Goal: Task Accomplishment & Management: Manage account settings

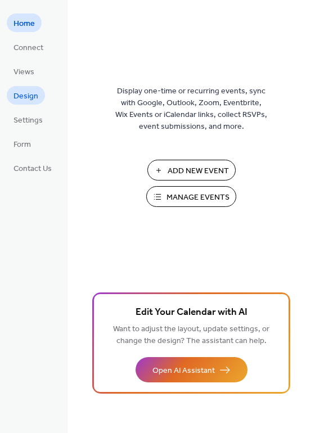
click at [26, 98] on span "Design" at bounding box center [26, 97] width 25 height 12
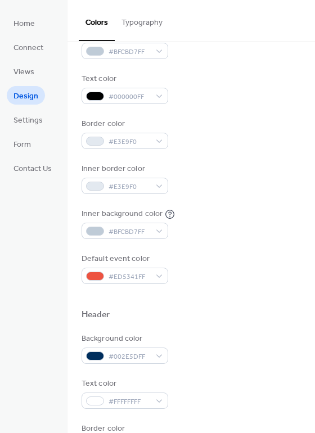
scroll to position [128, 0]
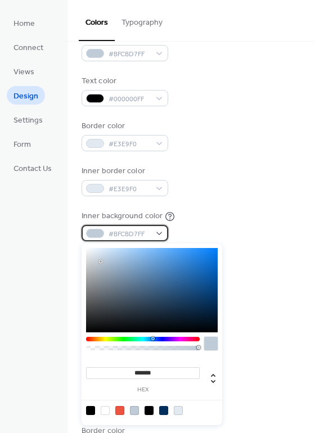
click at [162, 238] on div "#BFCBD7FF" at bounding box center [125, 233] width 87 height 16
click at [106, 411] on div at bounding box center [105, 410] width 9 height 9
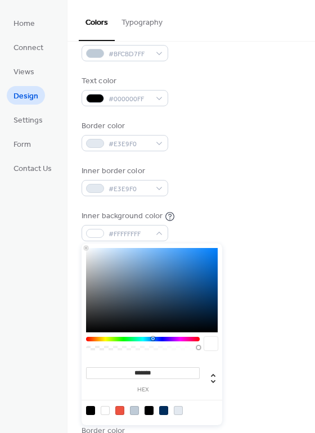
type input "*******"
click at [219, 244] on div "******* hex" at bounding box center [152, 335] width 141 height 182
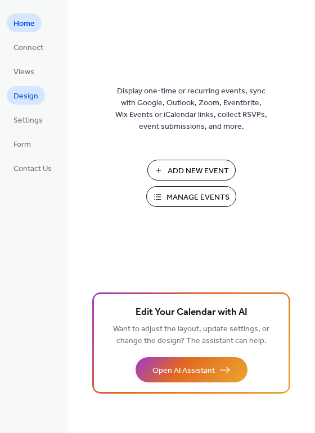
click at [33, 100] on span "Design" at bounding box center [26, 97] width 25 height 12
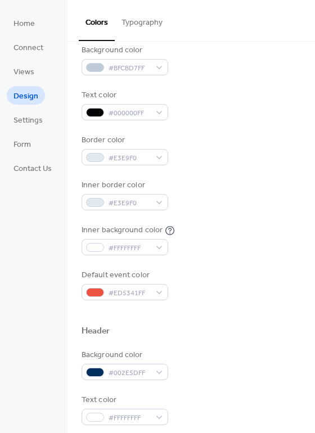
scroll to position [114, 0]
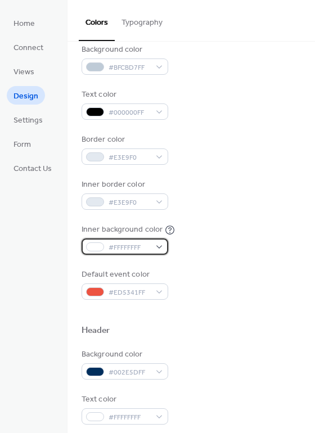
click at [156, 239] on div "#FFFFFFFF" at bounding box center [125, 247] width 87 height 16
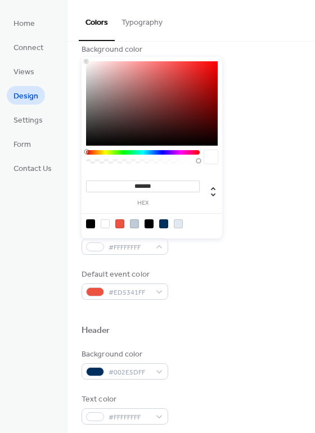
click at [134, 223] on div at bounding box center [134, 224] width 9 height 9
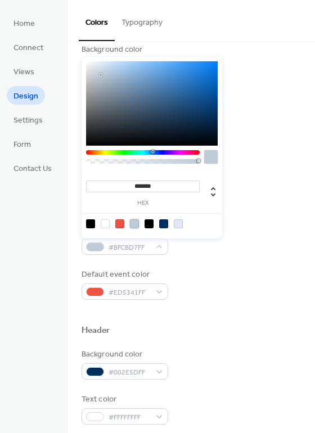
click at [177, 223] on div at bounding box center [178, 224] width 9 height 9
click at [133, 223] on div at bounding box center [134, 224] width 9 height 9
type input "*******"
click at [201, 252] on div "Inner background color #BFCBD7FF" at bounding box center [192, 239] width 220 height 31
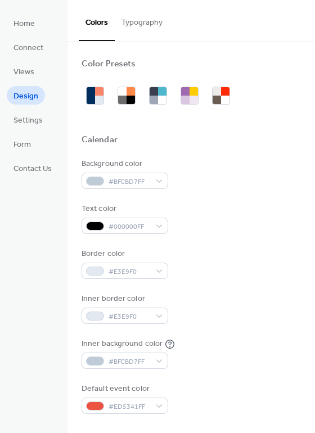
scroll to position [0, 0]
click at [160, 184] on div "#BFCBD7FF" at bounding box center [125, 181] width 87 height 16
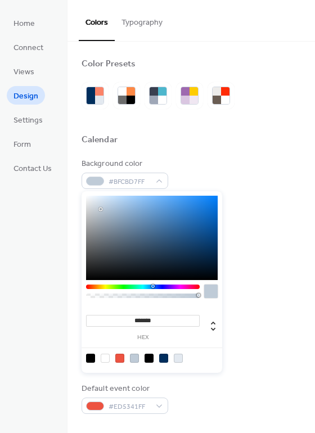
click at [108, 359] on div at bounding box center [105, 358] width 9 height 9
click at [137, 358] on div at bounding box center [134, 358] width 9 height 9
type input "*******"
click at [212, 172] on div "Background color #BFCBD7FF" at bounding box center [192, 173] width 220 height 31
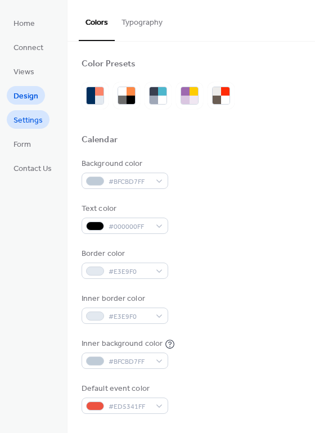
click at [29, 118] on span "Settings" at bounding box center [28, 121] width 29 height 12
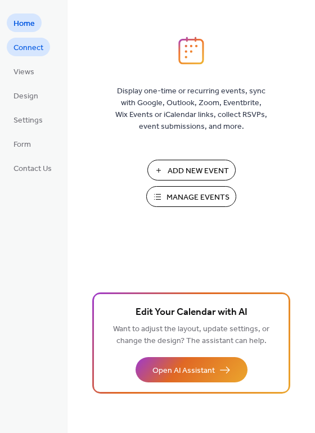
click at [35, 52] on span "Connect" at bounding box center [29, 48] width 30 height 12
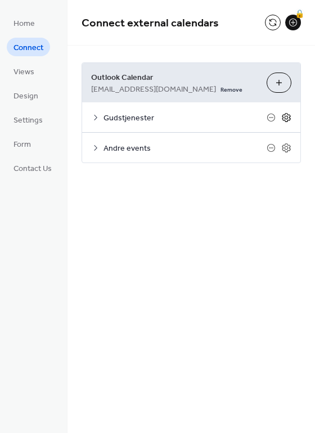
click at [289, 117] on icon at bounding box center [286, 118] width 10 height 10
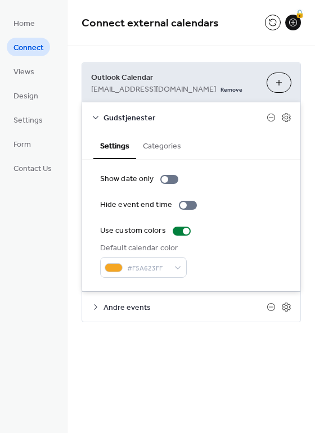
click at [172, 145] on button "Categories" at bounding box center [162, 145] width 52 height 26
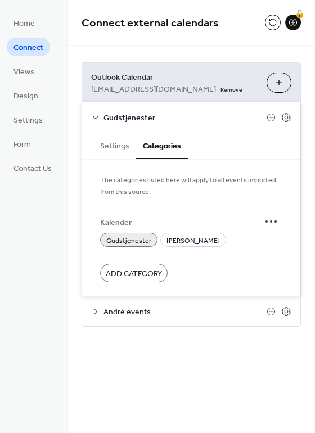
click at [127, 146] on button "Settings" at bounding box center [114, 145] width 43 height 26
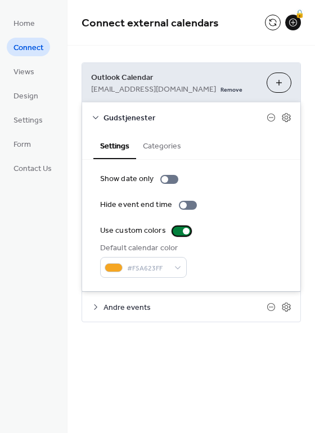
click at [183, 234] on div at bounding box center [186, 231] width 7 height 7
click at [183, 234] on div at bounding box center [182, 231] width 18 height 9
click at [271, 22] on button at bounding box center [273, 23] width 16 height 16
click at [288, 117] on icon at bounding box center [286, 118] width 10 height 10
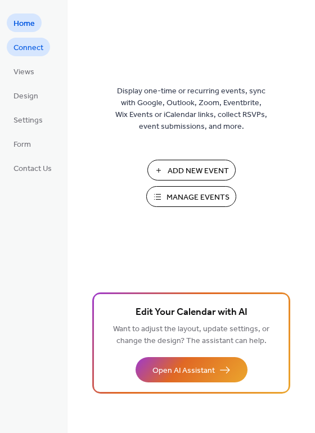
click at [43, 52] on span "Connect" at bounding box center [29, 48] width 30 height 12
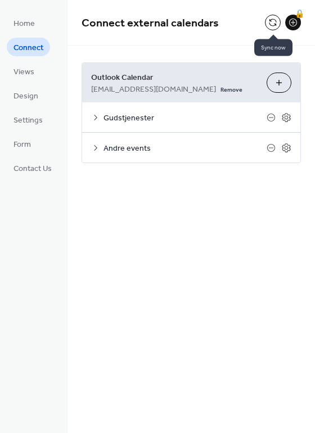
click at [275, 24] on button at bounding box center [273, 23] width 16 height 16
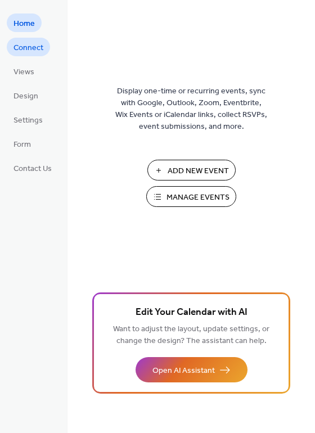
click at [32, 51] on span "Connect" at bounding box center [29, 48] width 30 height 12
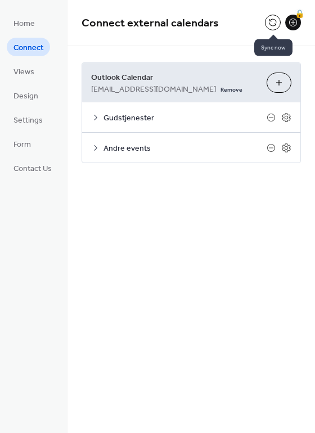
click at [271, 23] on button at bounding box center [273, 23] width 16 height 16
